Goal: Transaction & Acquisition: Book appointment/travel/reservation

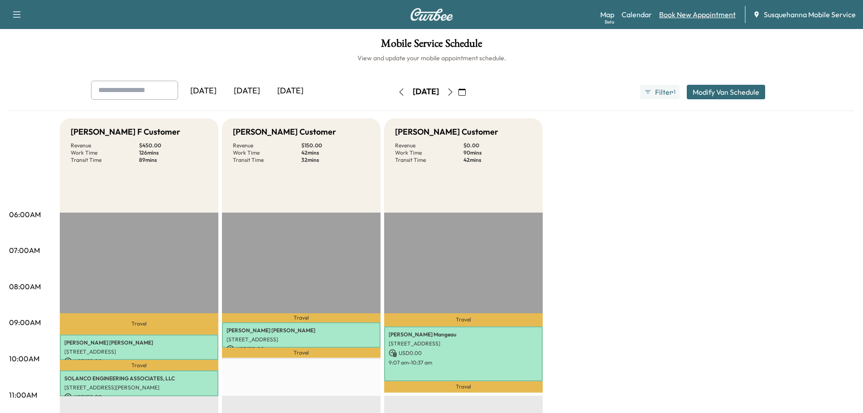
click at [676, 17] on link "Book New Appointment" at bounding box center [697, 14] width 77 height 11
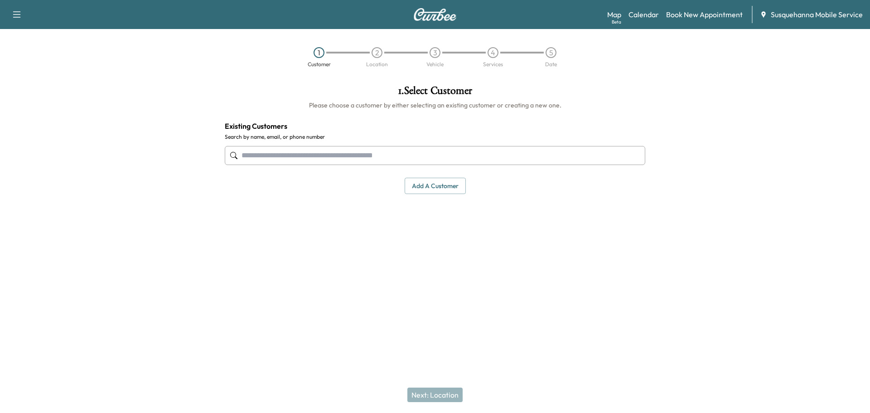
click at [315, 159] on input "text" at bounding box center [435, 155] width 420 height 19
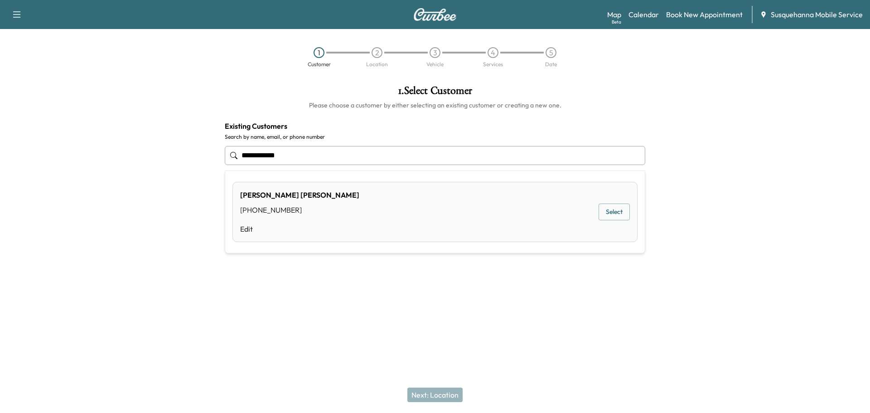
click at [617, 211] on button "Select" at bounding box center [613, 211] width 31 height 17
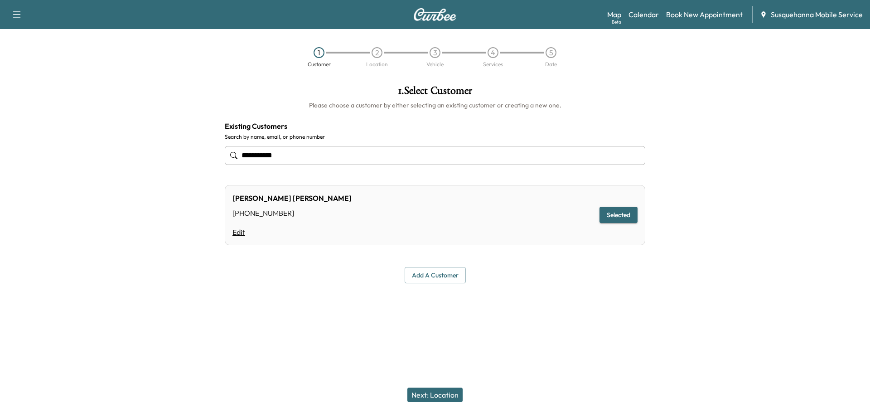
type input "**********"
click at [244, 235] on link "Edit" at bounding box center [291, 231] width 119 height 11
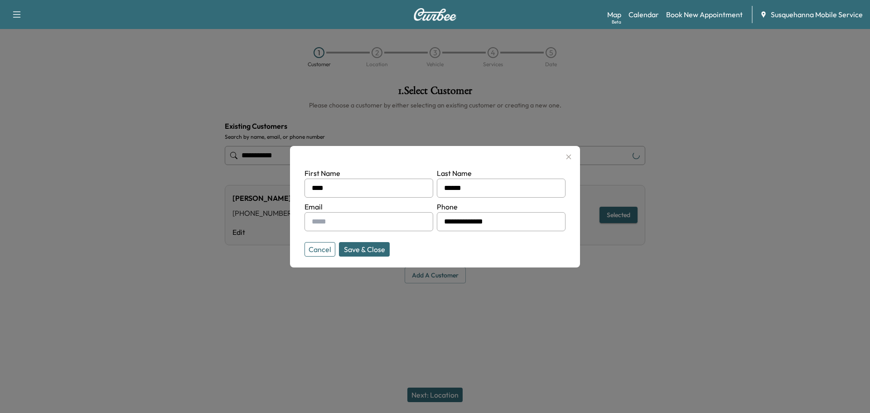
click at [314, 228] on input "text" at bounding box center [368, 221] width 129 height 19
paste input "**********"
type input "**********"
click at [372, 252] on button "Save & Close" at bounding box center [364, 249] width 51 height 14
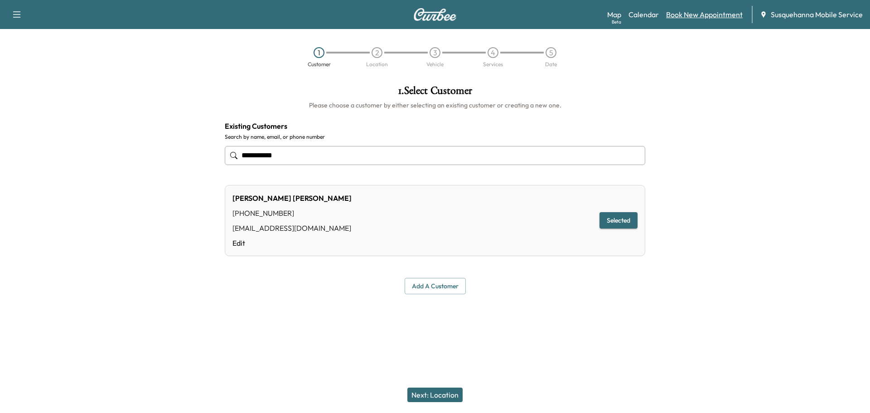
click at [690, 15] on link "Book New Appointment" at bounding box center [704, 14] width 77 height 11
click at [652, 16] on link "Calendar" at bounding box center [643, 14] width 30 height 11
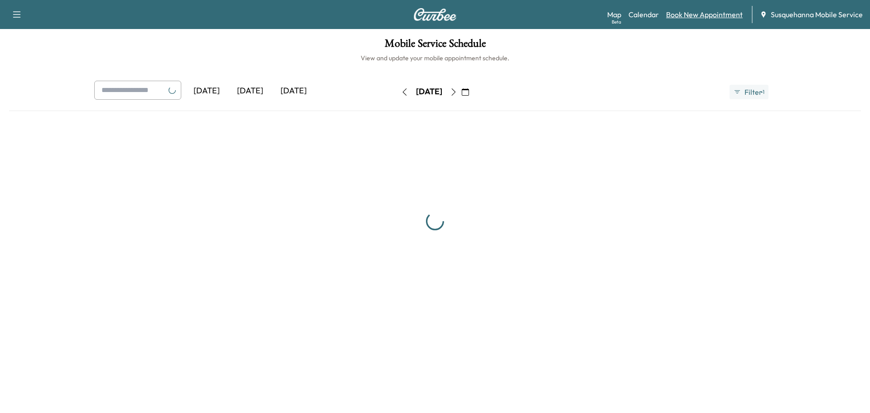
click at [688, 16] on link "Book New Appointment" at bounding box center [704, 14] width 77 height 11
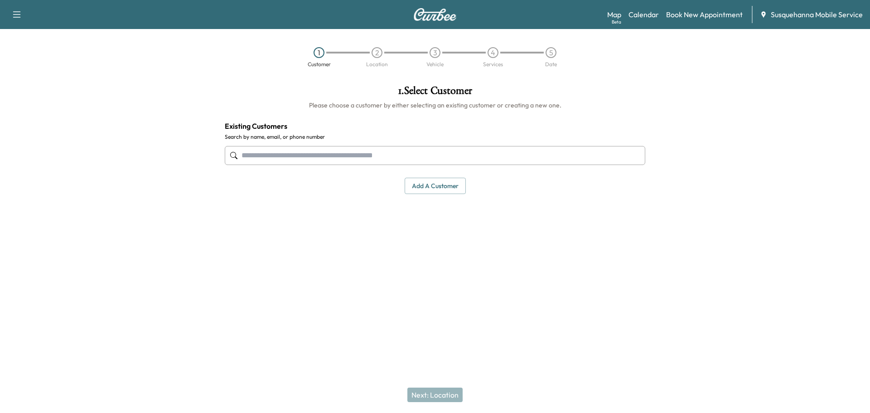
drag, startPoint x: 394, startPoint y: 151, endPoint x: 394, endPoint y: 144, distance: 6.4
click at [394, 144] on div at bounding box center [435, 155] width 420 height 30
click at [426, 192] on button "Add a customer" at bounding box center [434, 186] width 61 height 17
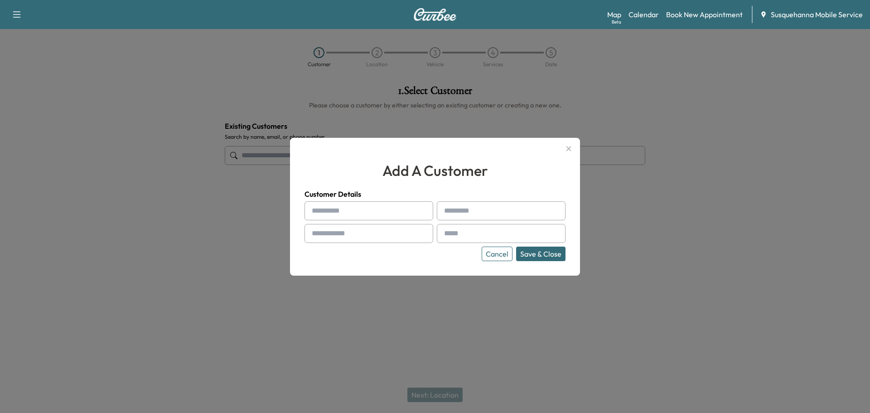
click at [361, 215] on input "text" at bounding box center [368, 210] width 129 height 19
type input "*"
type input "****"
click at [505, 212] on input "text" at bounding box center [501, 210] width 129 height 19
type input "*******"
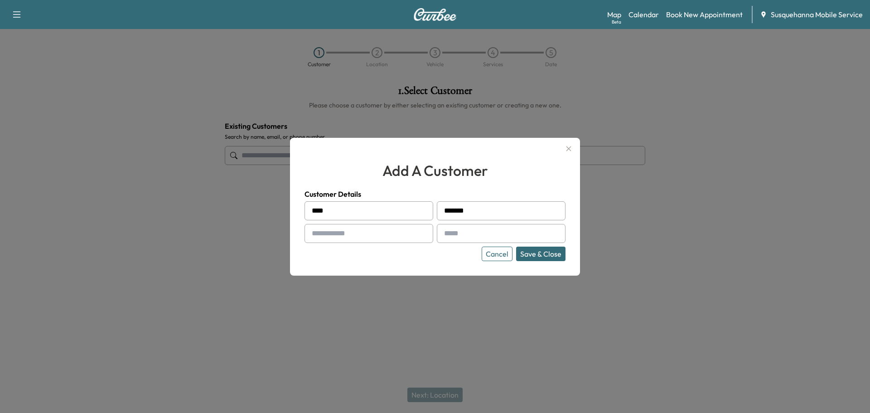
click at [342, 227] on input "text" at bounding box center [368, 233] width 129 height 19
type input "**********"
click at [497, 229] on input "text" at bounding box center [501, 233] width 129 height 19
paste input "**********"
type input "**********"
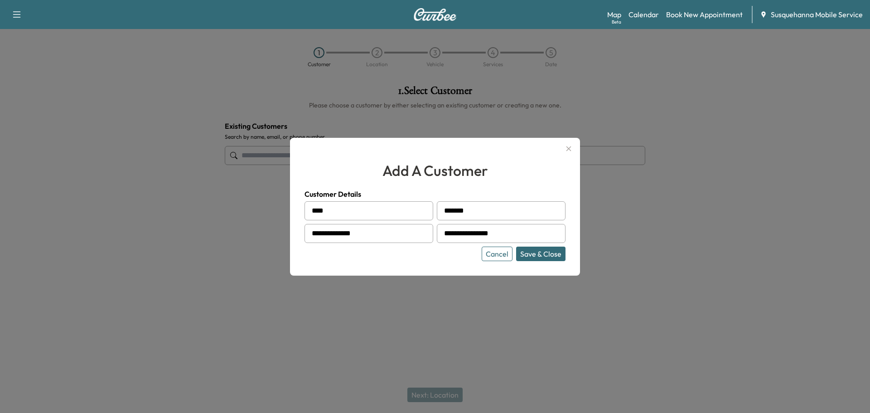
click at [545, 255] on button "Save & Close" at bounding box center [540, 253] width 49 height 14
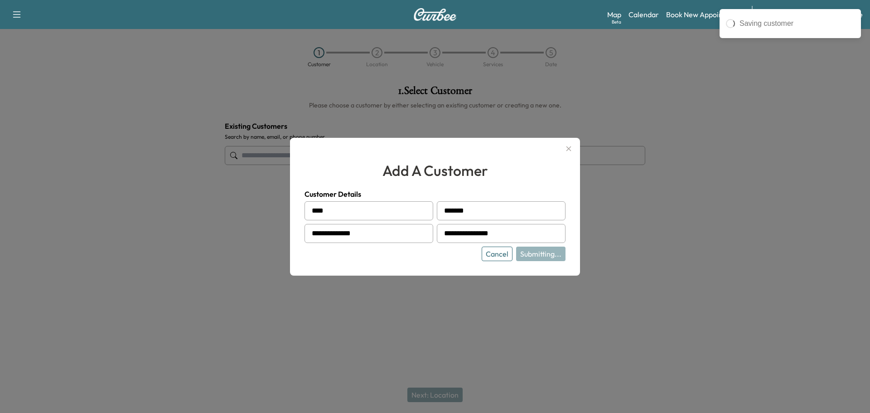
type input "**********"
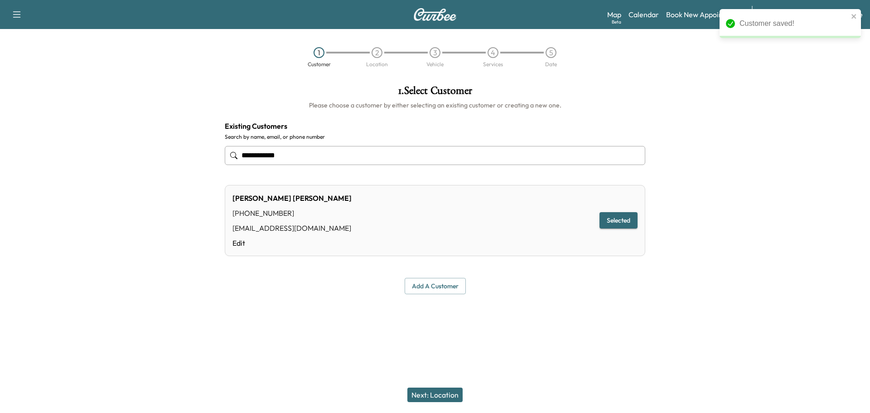
click at [444, 391] on button "Next: Location" at bounding box center [434, 394] width 55 height 14
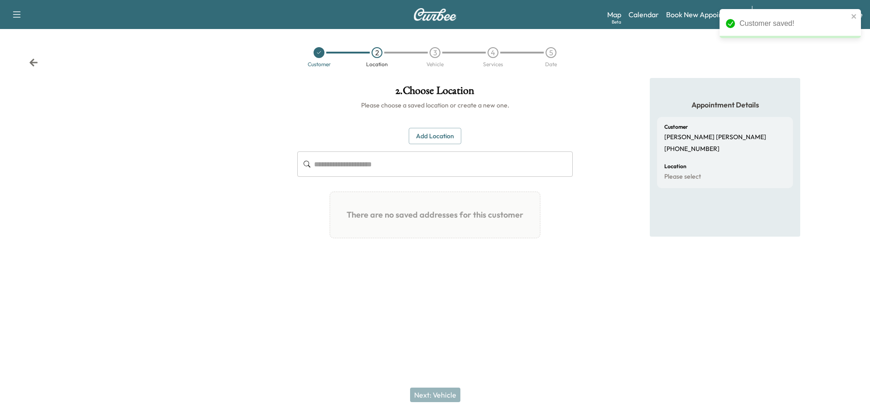
click at [429, 139] on button "Add Location" at bounding box center [435, 136] width 53 height 17
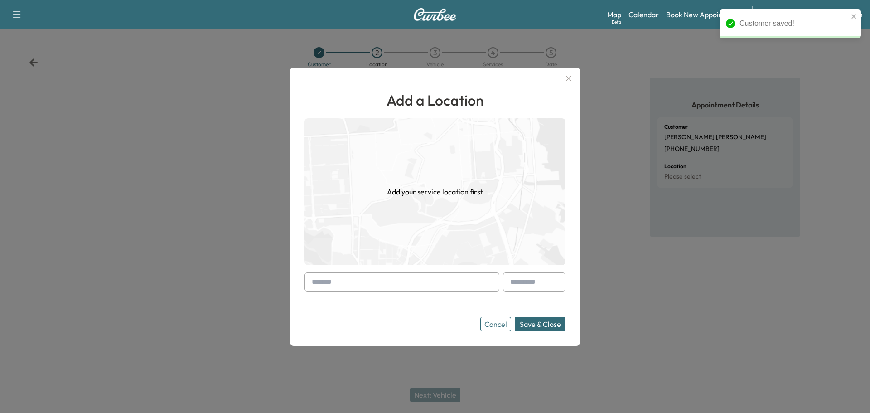
click at [368, 280] on input "text" at bounding box center [401, 281] width 195 height 19
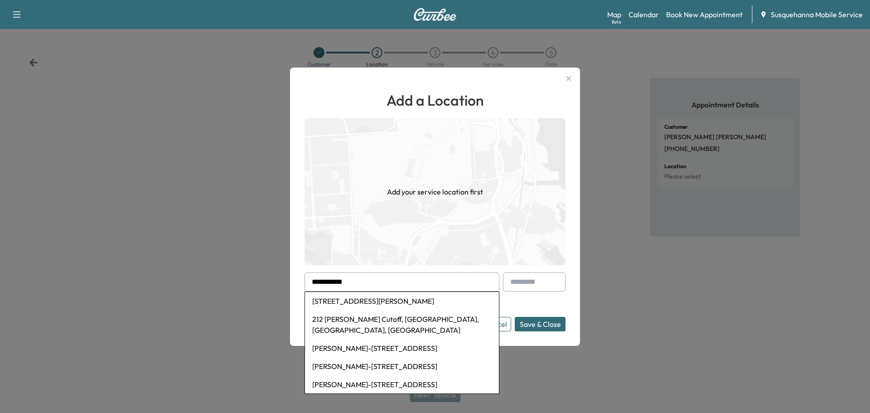
click at [367, 300] on li "[STREET_ADDRESS][PERSON_NAME]" at bounding box center [402, 301] width 194 height 18
type input "**********"
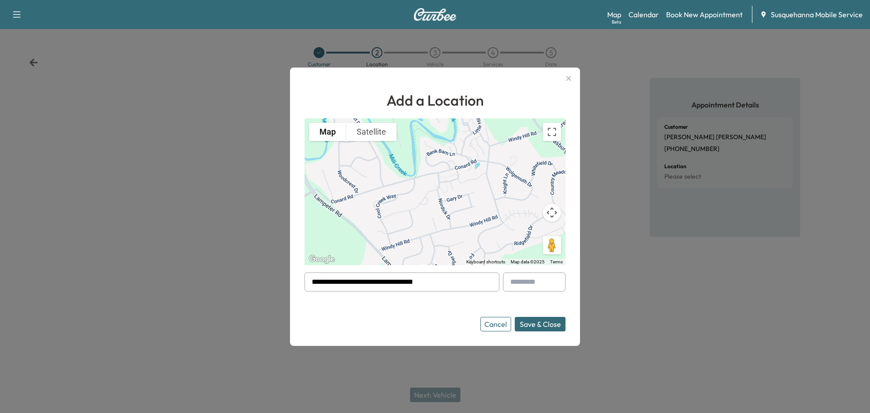
click at [529, 322] on button "Save & Close" at bounding box center [539, 324] width 51 height 14
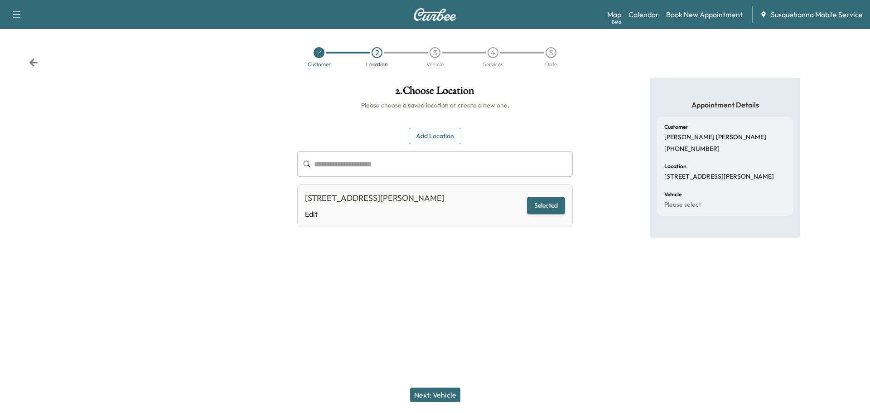
click at [450, 394] on button "Next: Vehicle" at bounding box center [435, 394] width 50 height 14
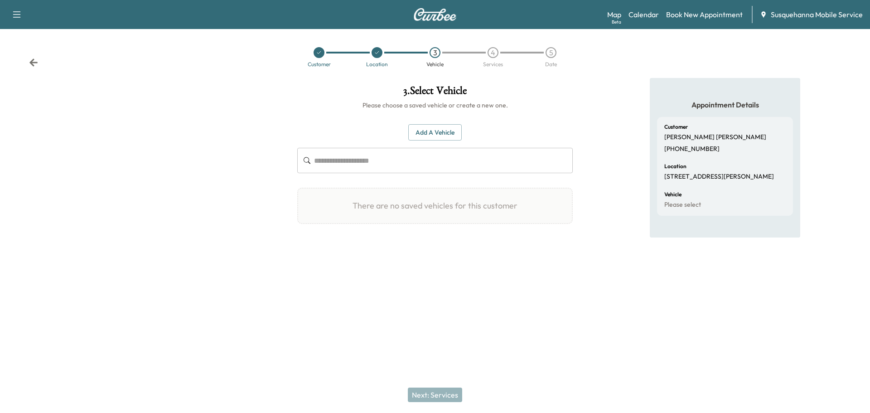
click at [437, 135] on button "Add a Vehicle" at bounding box center [434, 132] width 53 height 17
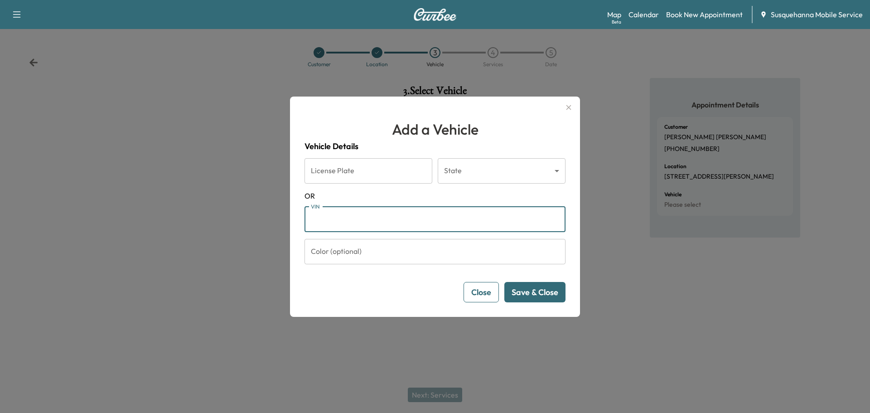
click at [404, 224] on input "VIN" at bounding box center [434, 219] width 261 height 25
paste input "**********"
type input "**********"
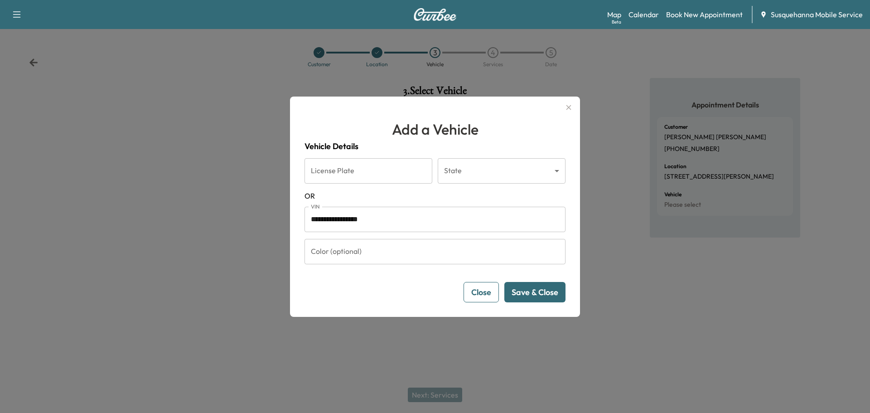
click at [544, 295] on button "Save & Close" at bounding box center [534, 292] width 61 height 20
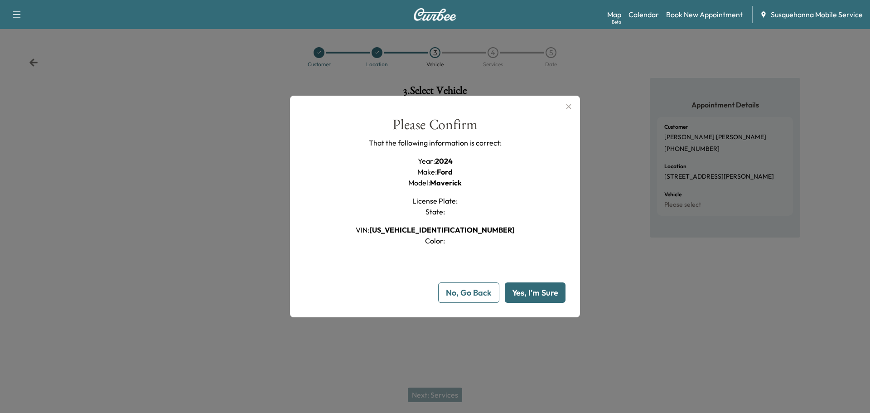
click at [544, 295] on button "Yes, I'm Sure" at bounding box center [535, 292] width 61 height 20
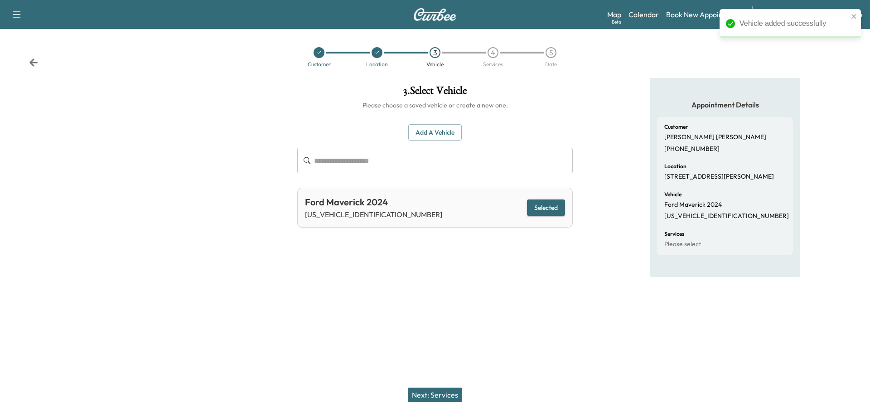
click at [421, 393] on button "Next: Services" at bounding box center [435, 394] width 54 height 14
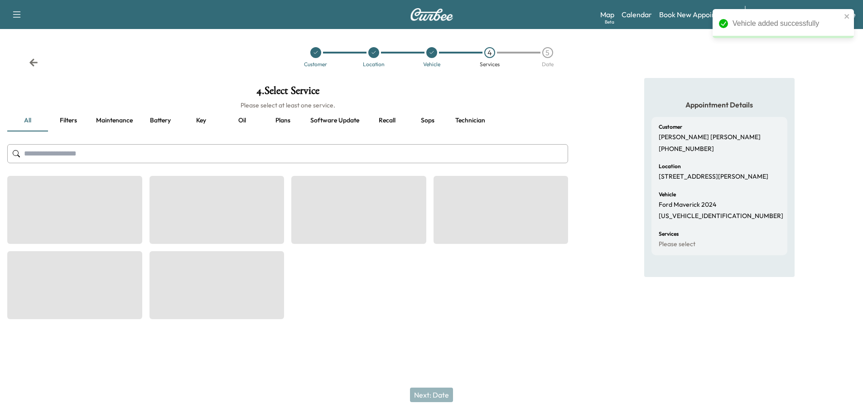
click at [427, 152] on input "text" at bounding box center [287, 153] width 561 height 19
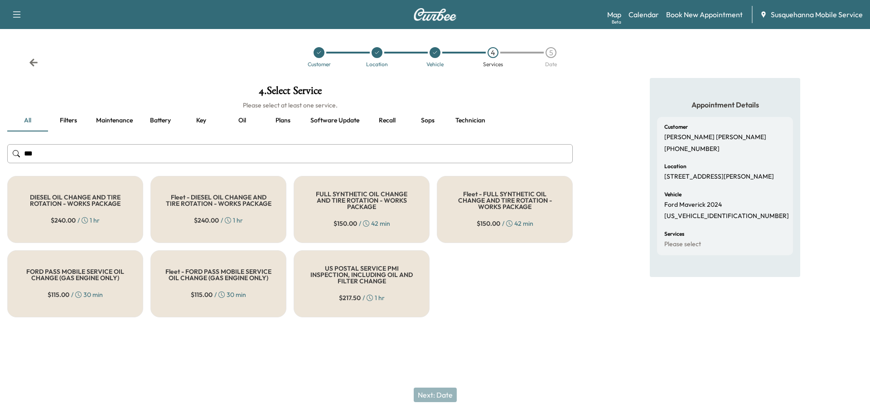
type input "***"
click at [370, 207] on div "FULL SYNTHETIC OIL CHANGE AND TIRE ROTATION - WORKS PACKAGE $ 150.00 / 42 min" at bounding box center [361, 209] width 136 height 67
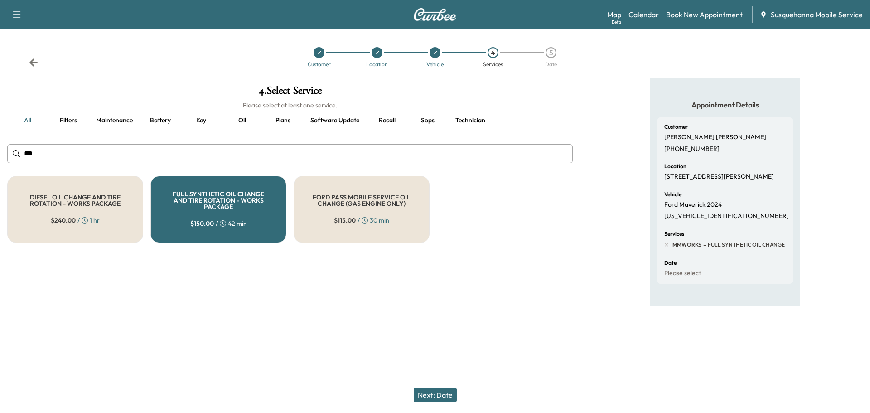
click at [447, 394] on button "Next: Date" at bounding box center [434, 394] width 43 height 14
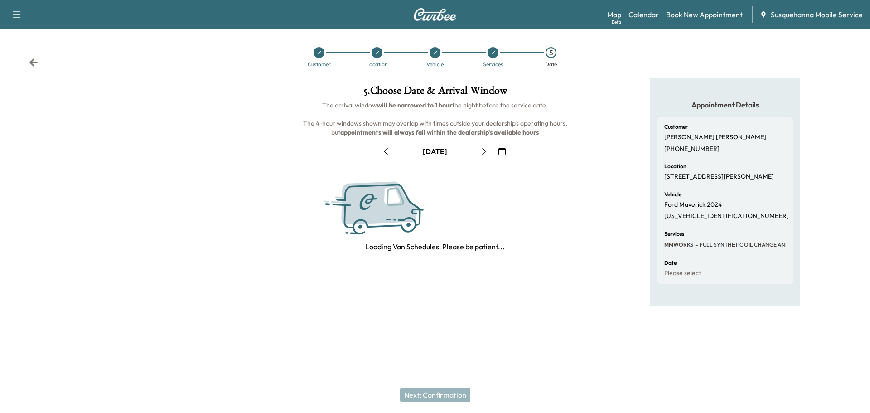
click at [502, 153] on icon "button" at bounding box center [501, 151] width 7 height 7
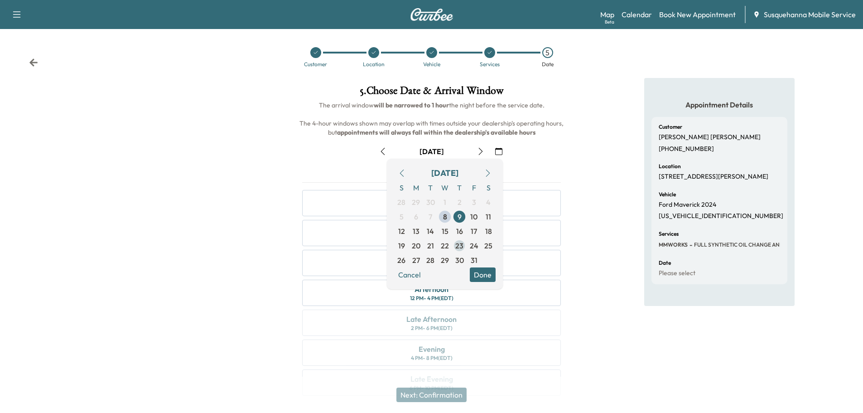
click at [457, 246] on span "23" at bounding box center [459, 245] width 8 height 11
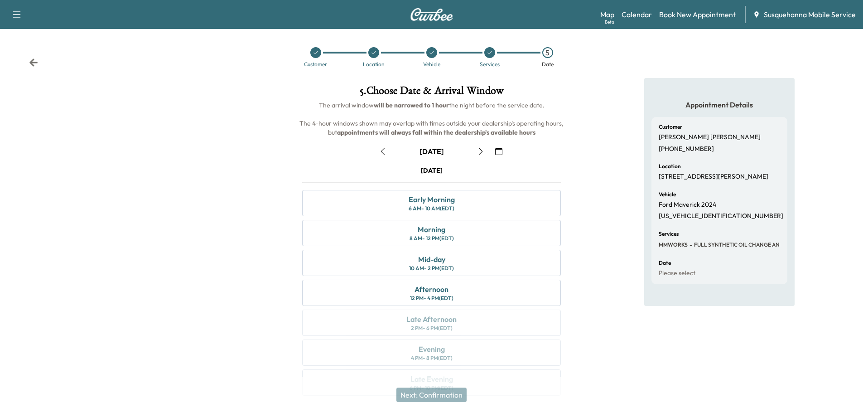
click at [498, 150] on icon "button" at bounding box center [498, 151] width 7 height 7
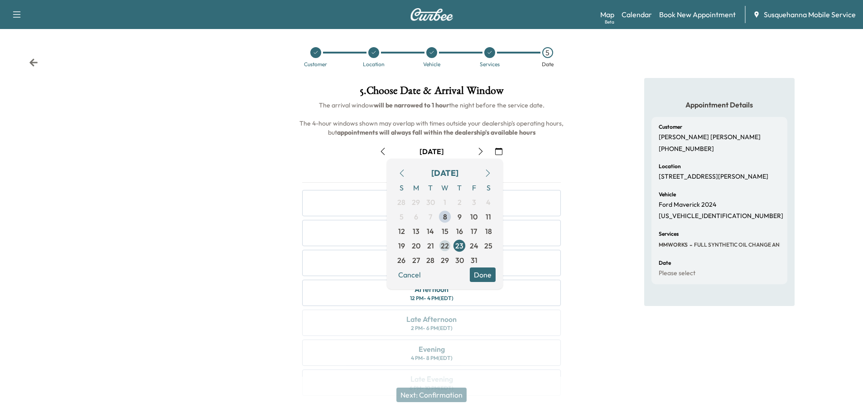
click at [445, 246] on span "22" at bounding box center [445, 245] width 8 height 11
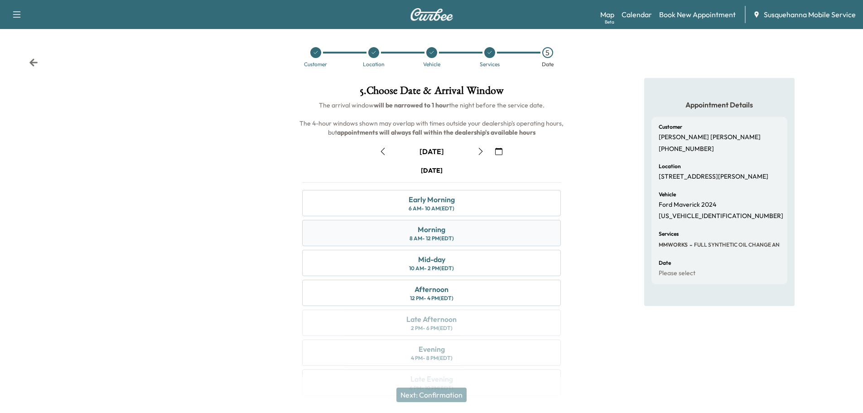
click at [479, 234] on div "Morning 8 AM - 12 PM (EDT)" at bounding box center [431, 233] width 259 height 26
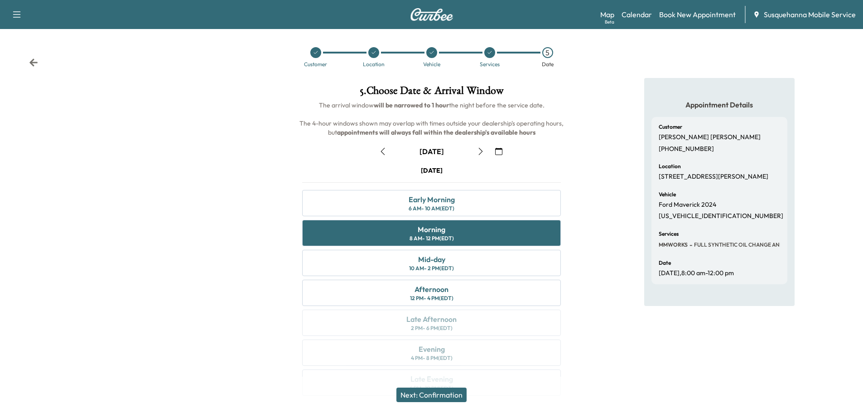
click at [456, 398] on button "Next: Confirmation" at bounding box center [431, 394] width 70 height 14
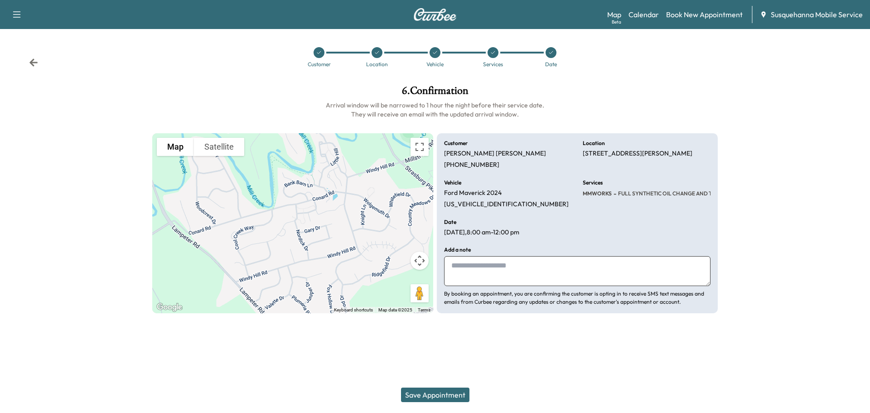
click at [520, 286] on div "Add a note By booking an appointment, you are confirming the customer is opting…" at bounding box center [577, 276] width 266 height 59
click at [525, 276] on textarea at bounding box center [577, 271] width 266 height 30
type textarea "**********"
click at [456, 394] on button "Save Appointment" at bounding box center [435, 394] width 68 height 14
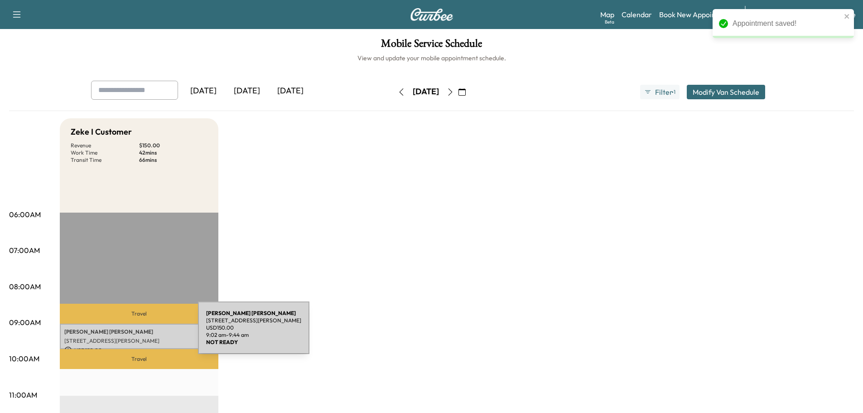
click at [135, 339] on p "[STREET_ADDRESS][PERSON_NAME]" at bounding box center [138, 340] width 149 height 7
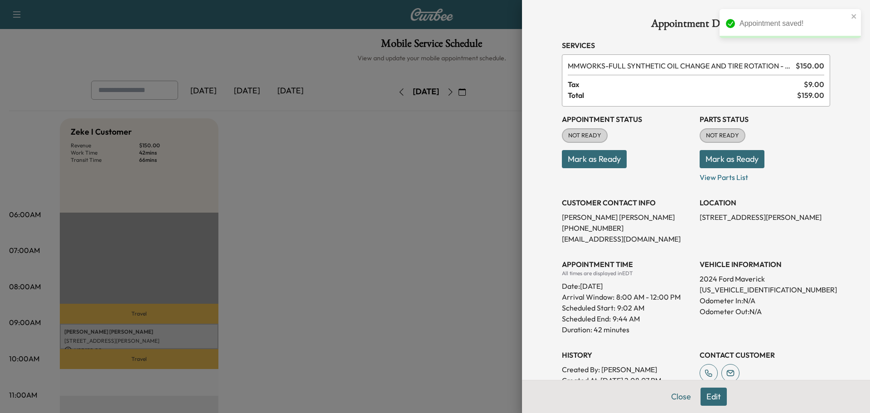
click at [752, 160] on button "Mark as Ready" at bounding box center [731, 159] width 65 height 18
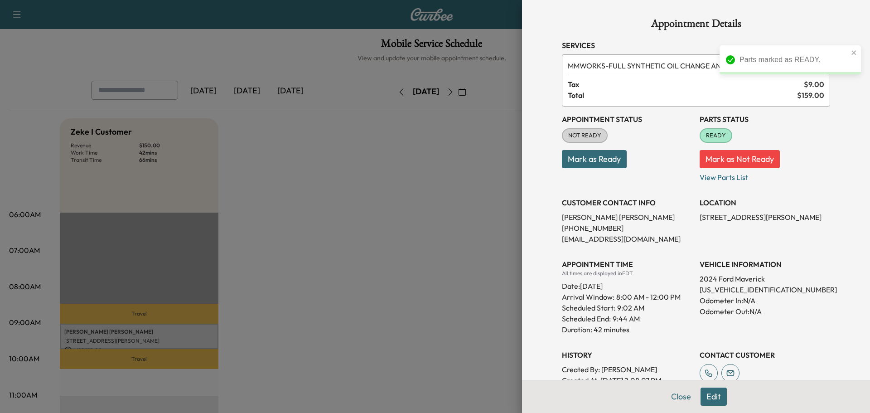
click at [612, 167] on button "Mark as Ready" at bounding box center [594, 159] width 65 height 18
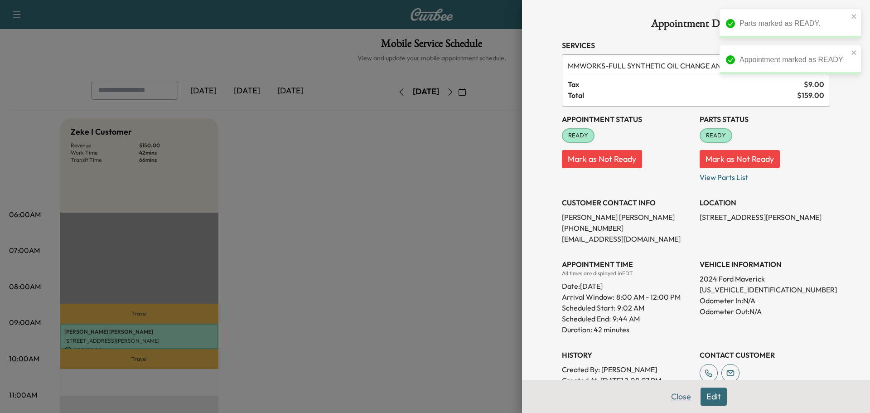
click at [669, 398] on button "Close" at bounding box center [681, 396] width 32 height 18
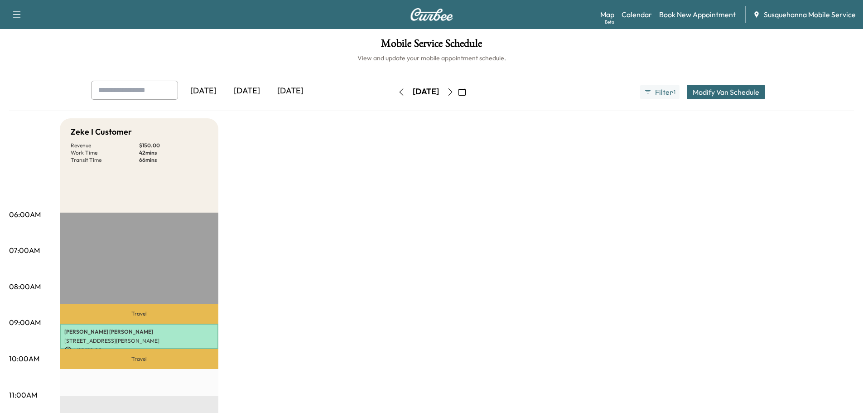
click at [466, 92] on icon "button" at bounding box center [461, 91] width 7 height 7
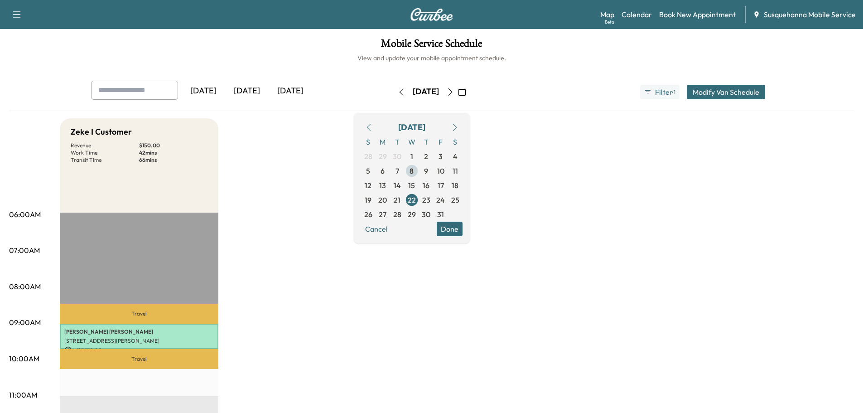
click at [413, 169] on span "8" at bounding box center [411, 170] width 4 height 11
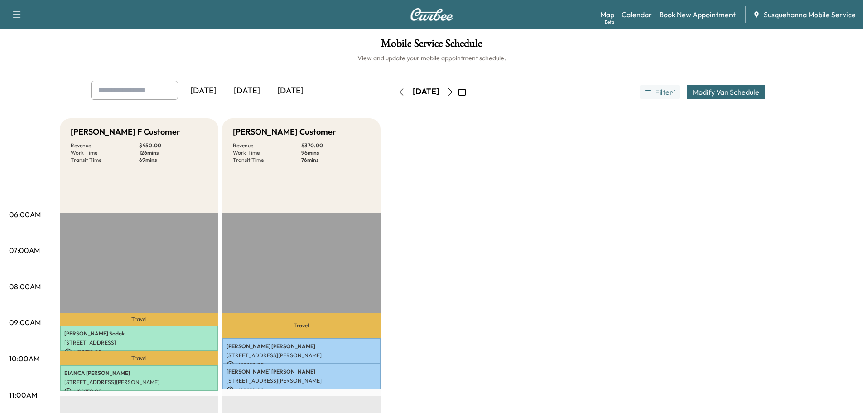
click at [454, 90] on icon "button" at bounding box center [450, 91] width 7 height 7
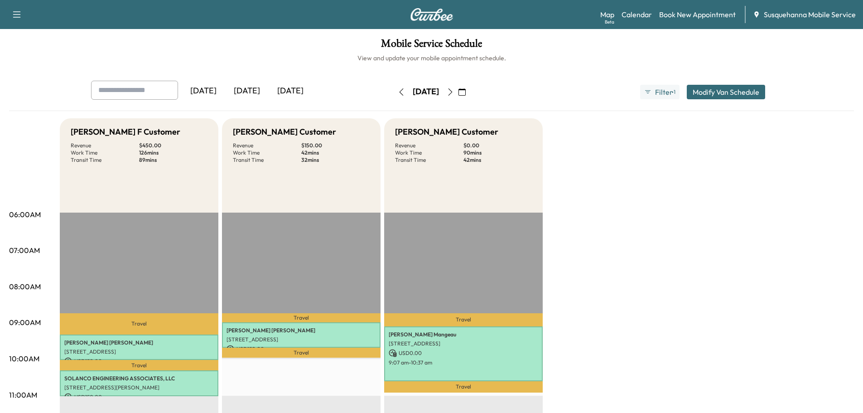
click at [454, 92] on icon "button" at bounding box center [450, 91] width 7 height 7
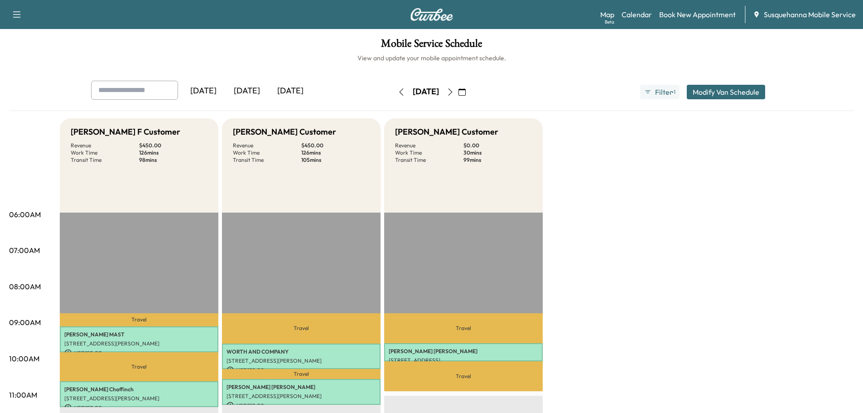
click at [394, 96] on button "button" at bounding box center [401, 92] width 15 height 14
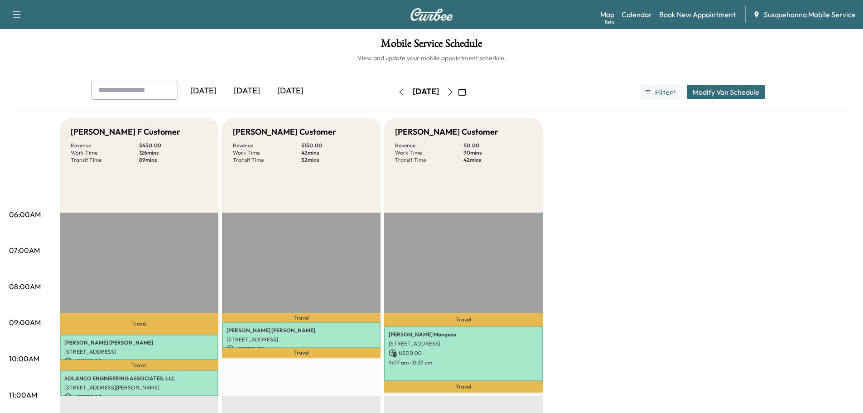
click at [394, 85] on button "button" at bounding box center [401, 92] width 15 height 14
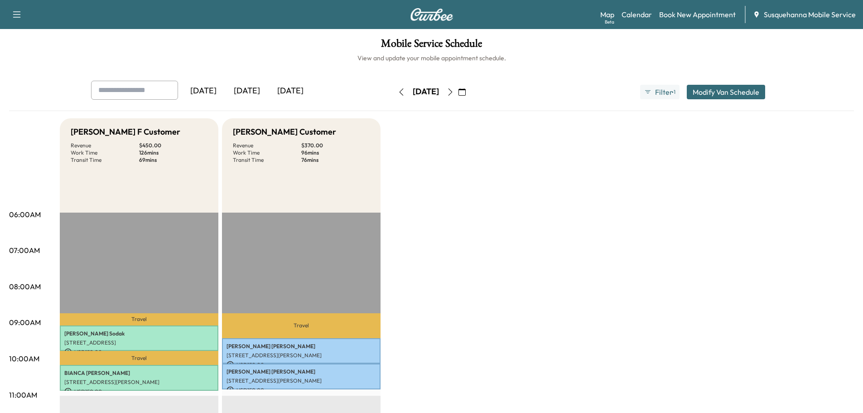
click at [394, 85] on button "button" at bounding box center [401, 92] width 15 height 14
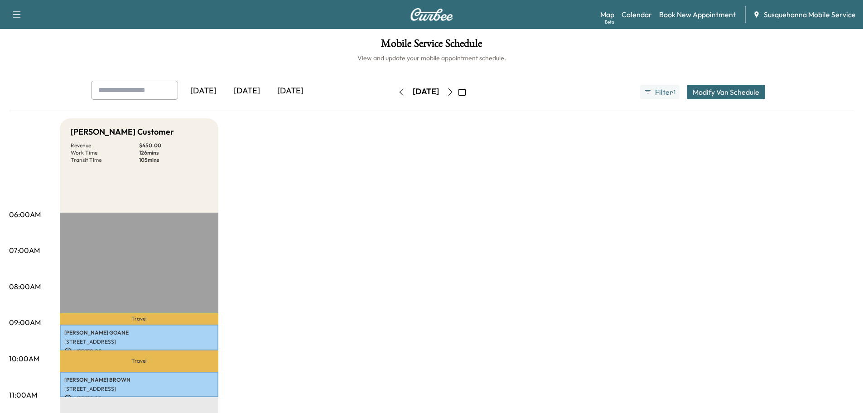
click at [394, 85] on button "button" at bounding box center [401, 92] width 15 height 14
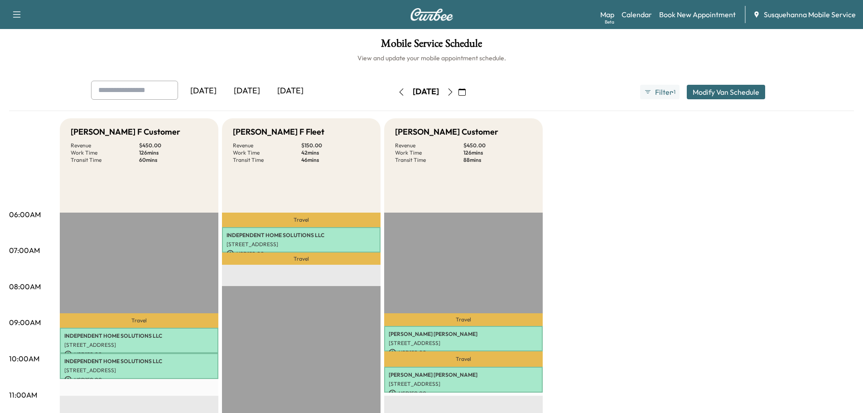
click at [394, 85] on button "button" at bounding box center [401, 92] width 15 height 14
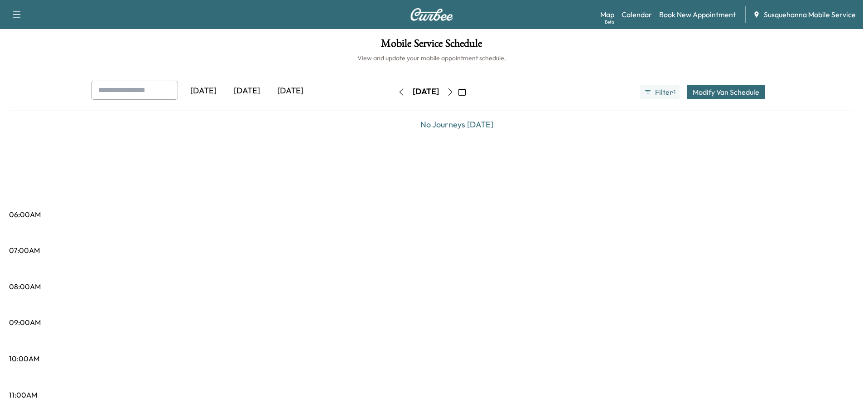
click at [394, 85] on button "button" at bounding box center [401, 92] width 15 height 14
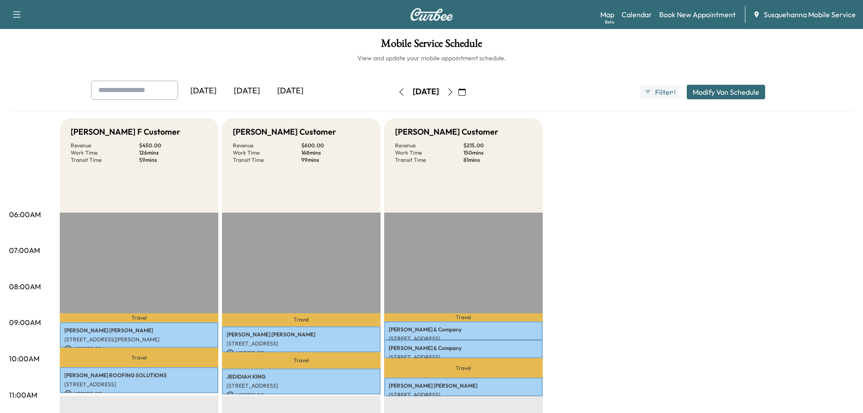
click at [466, 91] on icon "button" at bounding box center [461, 91] width 7 height 7
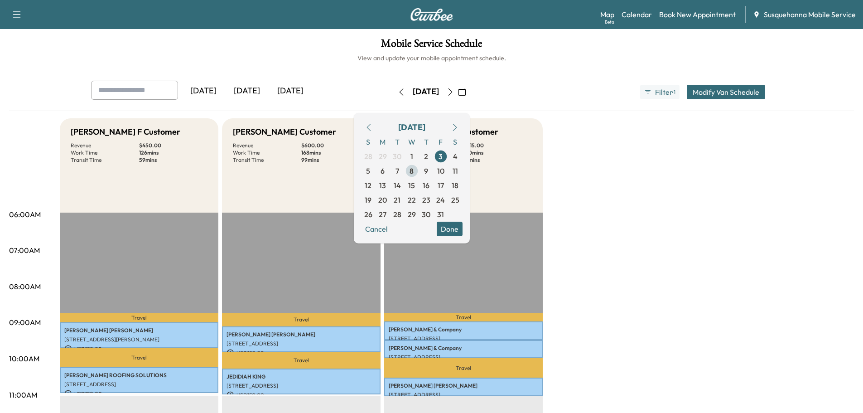
click at [413, 174] on span "8" at bounding box center [411, 170] width 4 height 11
